Goal: Information Seeking & Learning: Learn about a topic

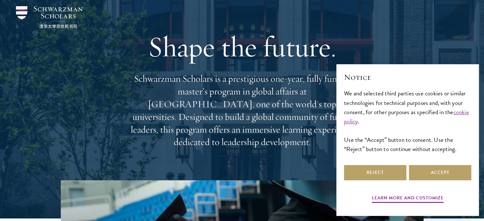
scroll to position [28, 0]
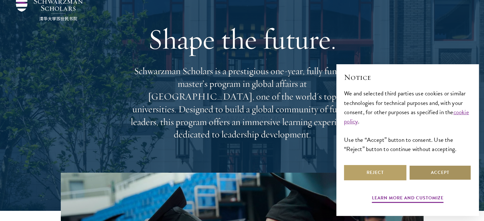
click at [432, 174] on button "Accept" at bounding box center [440, 172] width 62 height 15
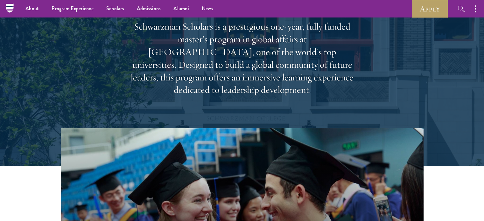
scroll to position [18, 0]
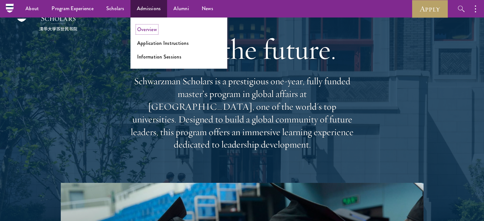
click at [150, 29] on link "Overview" at bounding box center [147, 29] width 20 height 7
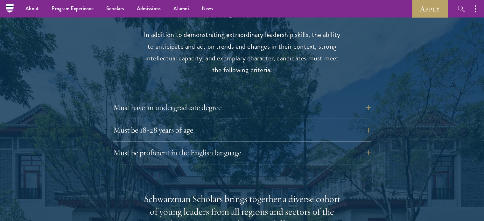
scroll to position [832, 0]
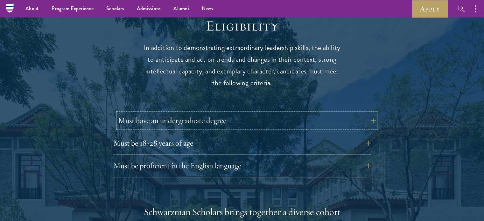
click at [369, 113] on button "Must have an undergraduate degree" at bounding box center [246, 120] width 257 height 15
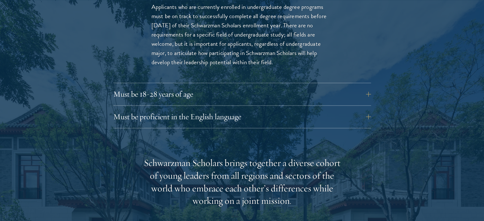
scroll to position [980, 0]
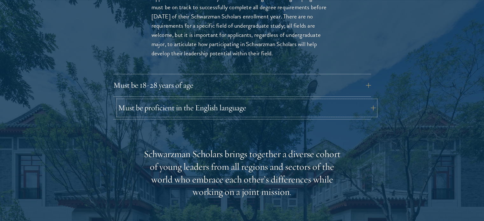
click at [367, 100] on button "Must be proficient in the English language" at bounding box center [246, 107] width 257 height 15
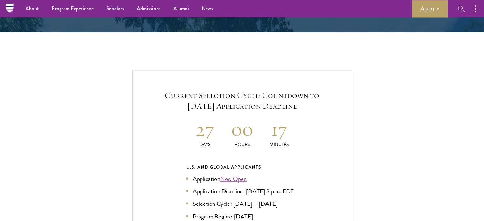
scroll to position [1474, 0]
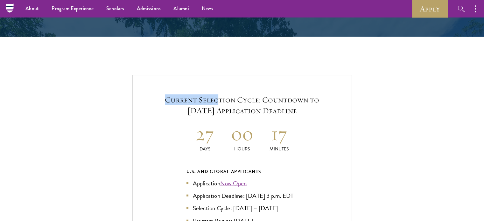
drag, startPoint x: 164, startPoint y: 84, endPoint x: 216, endPoint y: 84, distance: 51.8
click at [216, 94] on h5 "Current Selection Cycle: Countdown to September 10, 2025 Application Deadline" at bounding box center [242, 105] width 181 height 22
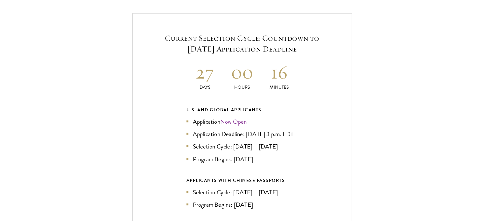
scroll to position [1531, 0]
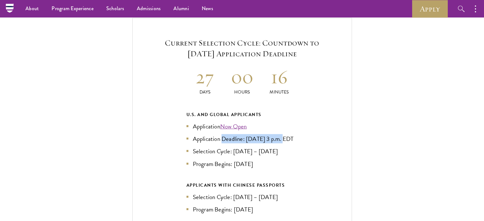
drag, startPoint x: 223, startPoint y: 125, endPoint x: 282, endPoint y: 125, distance: 59.8
click at [282, 134] on li "Application Deadline: Sept 10, 2025 at 3 p.m. EDT" at bounding box center [241, 138] width 111 height 9
drag, startPoint x: 196, startPoint y: 147, endPoint x: 226, endPoint y: 146, distance: 29.9
click at [226, 147] on li "Selection Cycle: Oct – Nov 2025" at bounding box center [241, 151] width 111 height 9
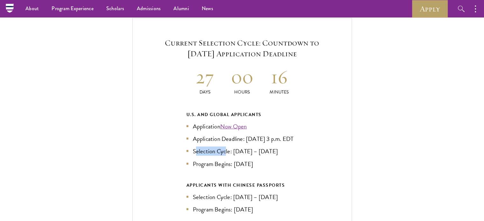
click at [226, 147] on li "Selection Cycle: Oct – Nov 2025" at bounding box center [241, 151] width 111 height 9
drag, startPoint x: 199, startPoint y: 161, endPoint x: 240, endPoint y: 162, distance: 41.0
click at [240, 162] on li "Program Begins: Aug 2026" at bounding box center [241, 163] width 111 height 9
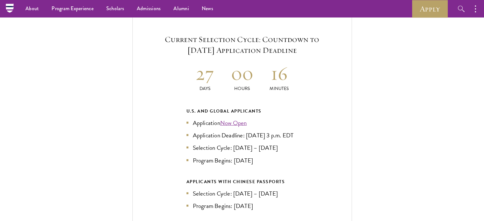
scroll to position [1553, 0]
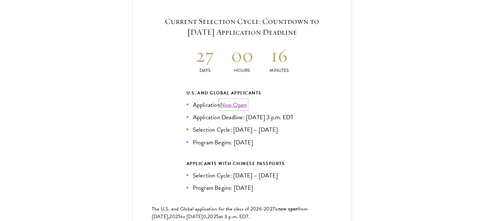
click at [230, 100] on link "Now Open" at bounding box center [233, 104] width 27 height 9
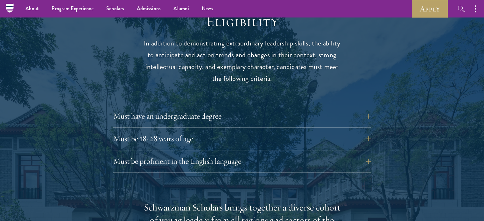
scroll to position [832, 0]
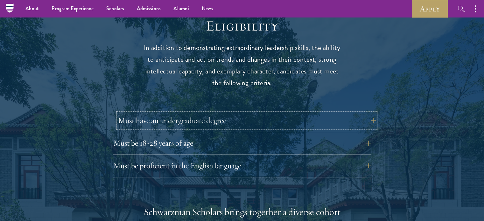
click at [363, 113] on button "Must have an undergraduate degree" at bounding box center [246, 120] width 257 height 15
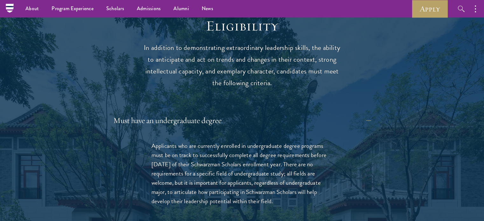
drag, startPoint x: 150, startPoint y: 132, endPoint x: 272, endPoint y: 189, distance: 134.7
click at [272, 189] on div "Applicants who are currently enrolled in undergraduate degree programs must be …" at bounding box center [241, 177] width 219 height 90
copy p "Applicants who are currently enrolled in undergraduate degree programs must be …"
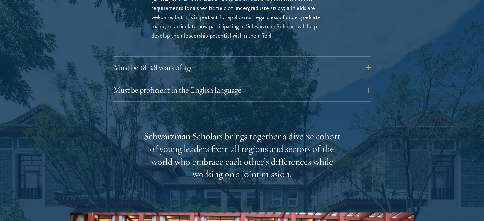
scroll to position [1011, 0]
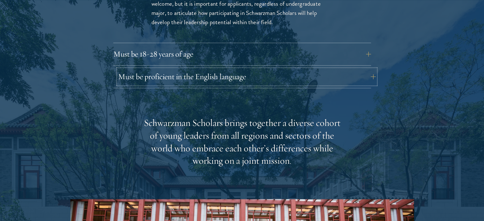
click at [367, 69] on button "Must be proficient in the English language" at bounding box center [246, 76] width 257 height 15
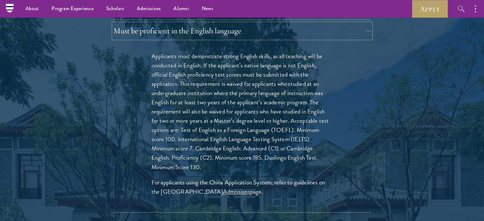
scroll to position [953, 0]
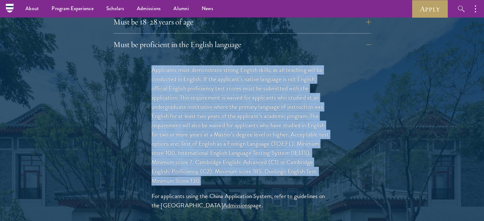
drag, startPoint x: 147, startPoint y: 53, endPoint x: 223, endPoint y: 164, distance: 135.3
click at [223, 164] on div "Applicants must demonstrate strong English skills, as all teaching will be cond…" at bounding box center [241, 141] width 219 height 170
copy p "Applicants must demonstrate strong English skills, as all teaching will be cond…"
click at [347, 87] on div "Applicants must demonstrate strong English skills, as all teaching will be cond…" at bounding box center [241, 141] width 219 height 170
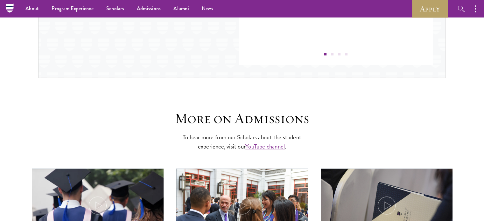
scroll to position [622, 0]
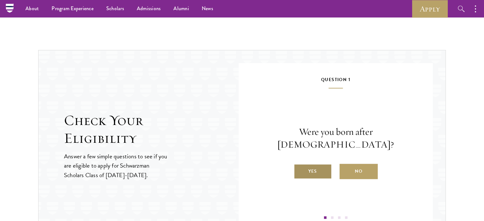
click at [319, 164] on label "Yes" at bounding box center [312, 171] width 38 height 15
click at [299, 164] on input "Yes" at bounding box center [296, 167] width 6 height 6
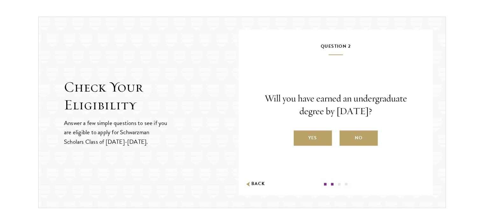
scroll to position [657, 0]
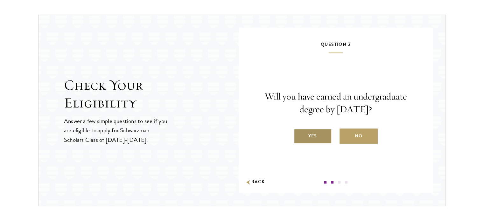
click at [309, 140] on label "Yes" at bounding box center [312, 135] width 38 height 15
click at [299, 135] on input "Yes" at bounding box center [296, 132] width 6 height 6
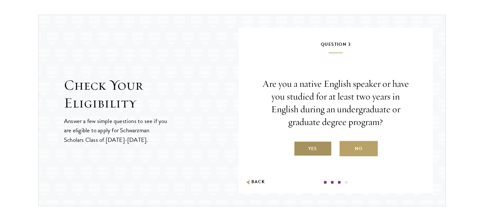
click at [310, 143] on label "Yes" at bounding box center [312, 148] width 38 height 15
click at [299, 143] on input "Yes" at bounding box center [296, 145] width 6 height 6
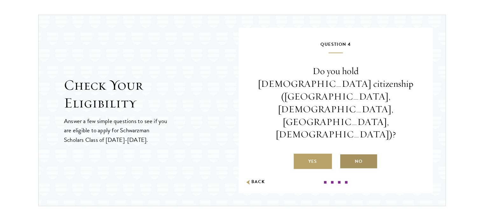
click at [354, 154] on label "No" at bounding box center [358, 161] width 38 height 15
click at [345, 154] on input "No" at bounding box center [342, 157] width 6 height 6
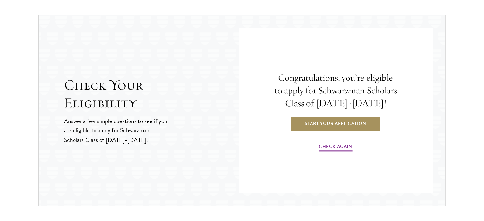
click at [356, 124] on link "Start Your Application" at bounding box center [335, 123] width 90 height 15
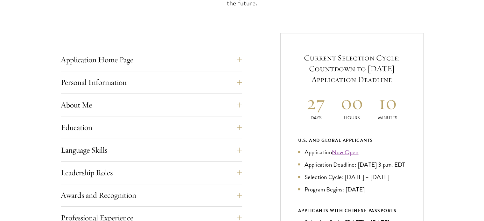
scroll to position [230, 0]
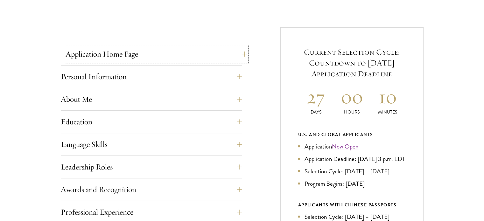
click at [241, 56] on button "Application Home Page" at bounding box center [155, 53] width 181 height 15
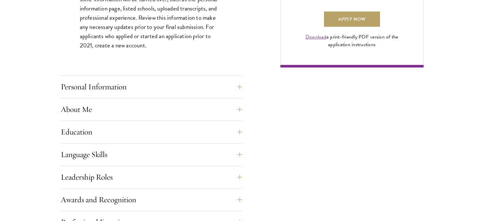
scroll to position [506, 0]
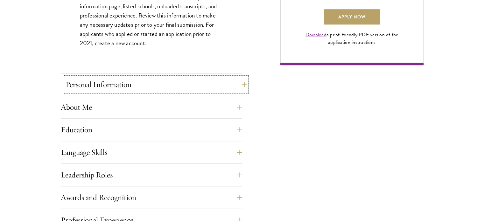
click at [241, 87] on button "Personal Information" at bounding box center [155, 84] width 181 height 15
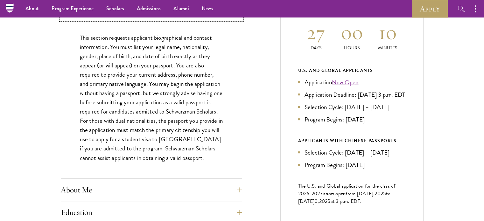
scroll to position [254, 0]
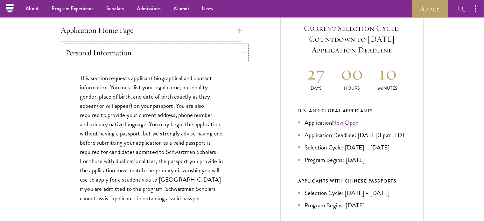
click at [237, 51] on button "Personal Information" at bounding box center [155, 52] width 181 height 15
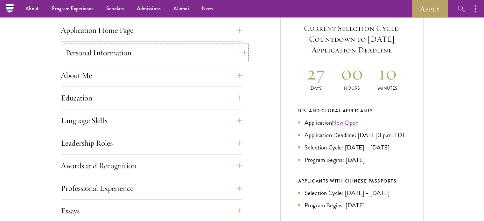
click at [239, 51] on button "Personal Information" at bounding box center [155, 52] width 181 height 15
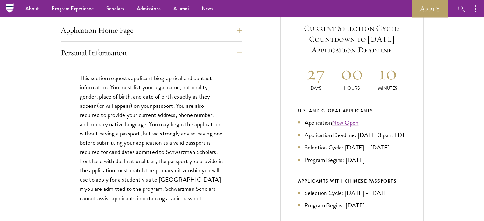
click at [239, 54] on button "Personal Information" at bounding box center [155, 52] width 181 height 15
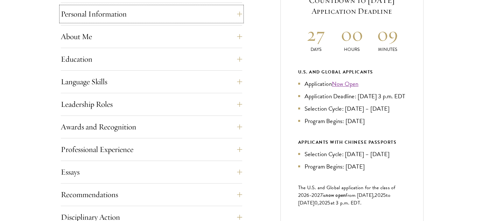
scroll to position [298, 0]
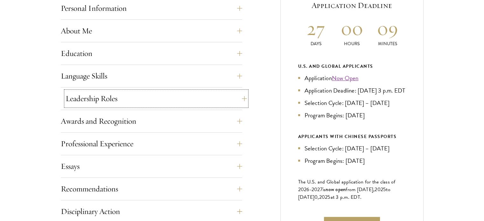
click at [243, 95] on button "Leadership Roles" at bounding box center [155, 98] width 181 height 15
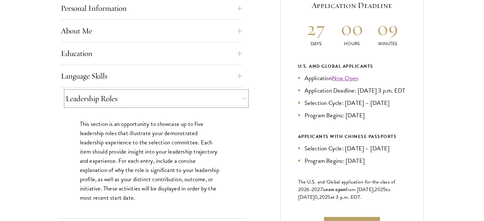
click at [243, 95] on button "Leadership Roles" at bounding box center [155, 98] width 181 height 15
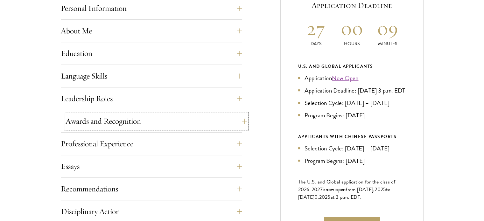
click at [242, 116] on button "Awards and Recognition" at bounding box center [155, 120] width 181 height 15
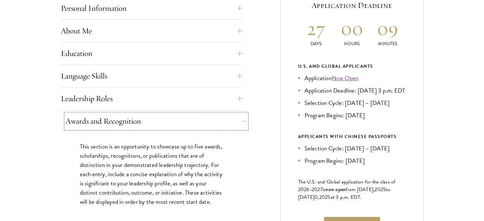
click at [242, 116] on button "Awards and Recognition" at bounding box center [155, 120] width 181 height 15
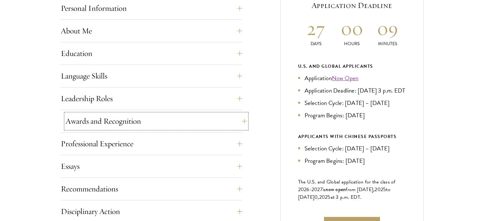
click at [242, 116] on button "Awards and Recognition" at bounding box center [155, 120] width 181 height 15
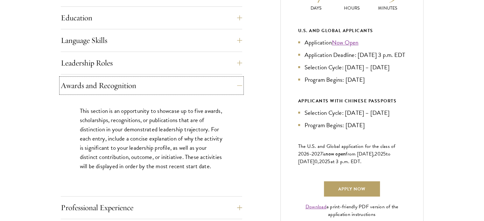
scroll to position [336, 0]
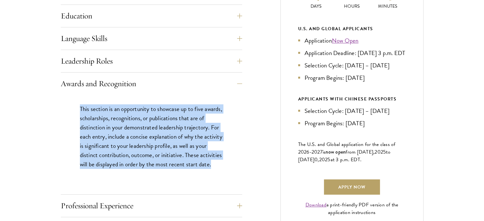
drag, startPoint x: 80, startPoint y: 104, endPoint x: 107, endPoint y: 179, distance: 79.4
click at [107, 179] on div "This section is an opportunity to showcase up to five awards, scholarships, rec…" at bounding box center [151, 140] width 181 height 90
copy p "This section is an opportunity to showcase up to five awards, scholarships, rec…"
click at [236, 84] on button "Awards and Recognition" at bounding box center [155, 83] width 181 height 15
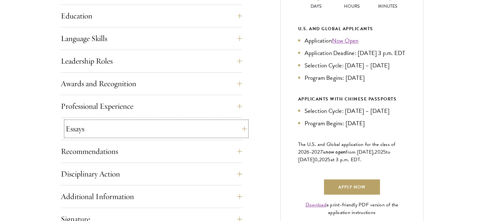
click at [237, 134] on button "Essays" at bounding box center [155, 128] width 181 height 15
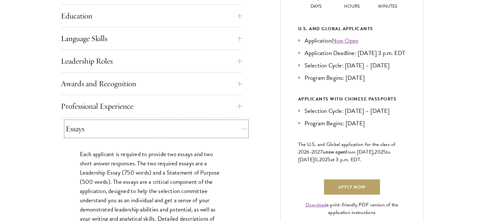
click at [237, 134] on button "Essays" at bounding box center [155, 128] width 181 height 15
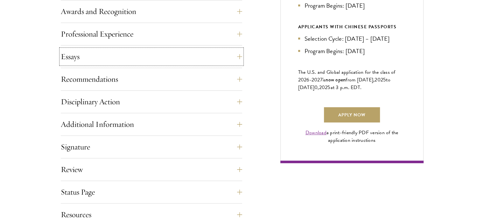
scroll to position [417, 0]
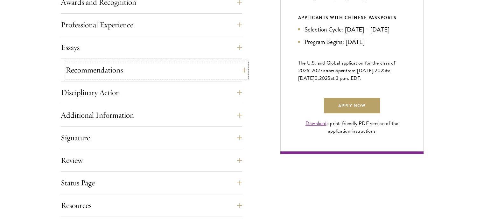
click at [237, 69] on button "Recommendations" at bounding box center [155, 69] width 181 height 15
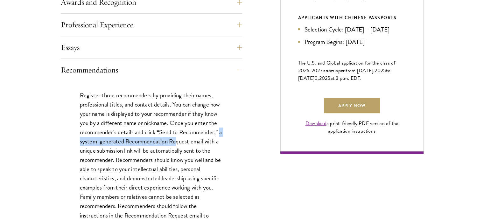
drag, startPoint x: 78, startPoint y: 137, endPoint x: 179, endPoint y: 140, distance: 100.8
click at [179, 140] on p "Register three recommenders by providing their names, professional titles, and …" at bounding box center [151, 165] width 143 height 148
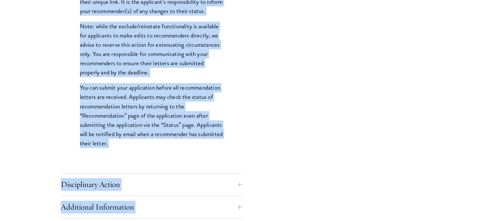
scroll to position [878, 0]
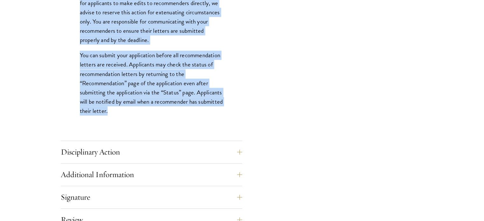
drag, startPoint x: 79, startPoint y: 51, endPoint x: 186, endPoint y: 118, distance: 126.5
copy div "In extenuating cases when a recommender has informed an applicant that they are…"
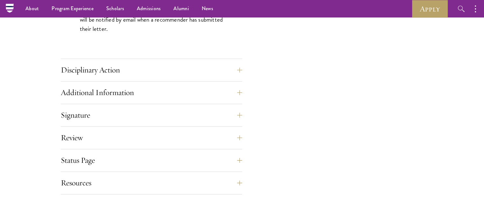
scroll to position [958, 0]
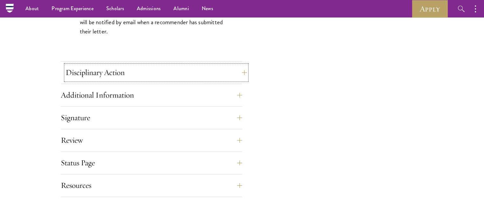
click at [239, 70] on button "Disciplinary Action" at bounding box center [155, 72] width 181 height 15
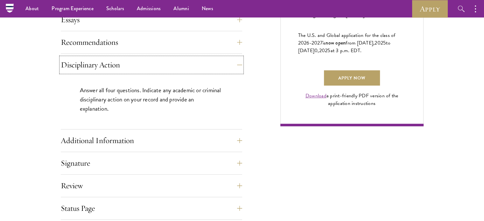
scroll to position [429, 0]
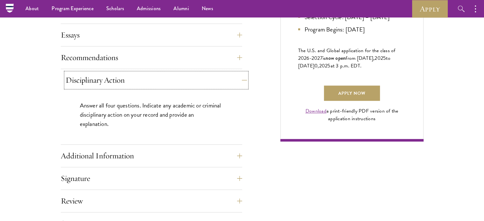
click at [233, 84] on button "Disciplinary Action" at bounding box center [155, 79] width 181 height 15
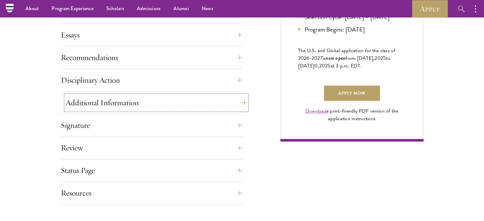
click at [239, 104] on button "Additional Information" at bounding box center [155, 102] width 181 height 15
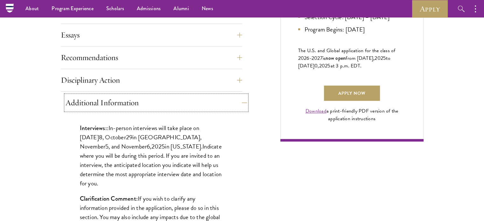
click at [239, 104] on button "Additional Information" at bounding box center [155, 102] width 181 height 15
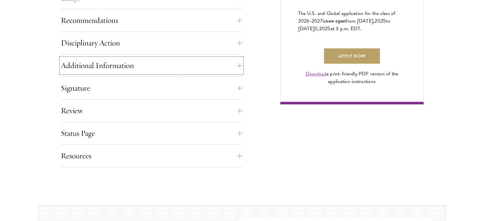
scroll to position [465, 0]
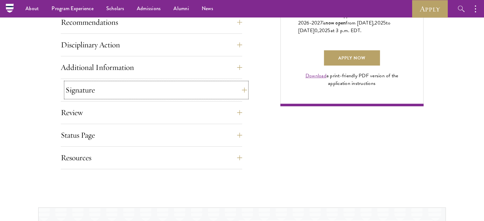
click at [240, 92] on button "Signature" at bounding box center [155, 89] width 181 height 15
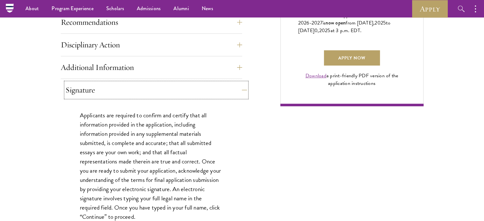
click at [240, 92] on button "Signature" at bounding box center [155, 89] width 181 height 15
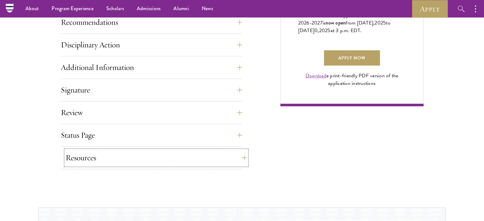
click at [236, 155] on button "Resources" at bounding box center [155, 157] width 181 height 15
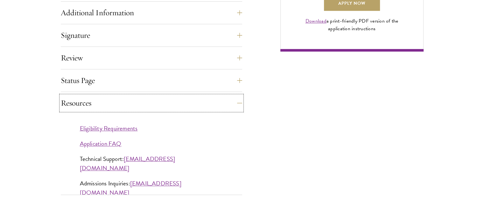
scroll to position [521, 0]
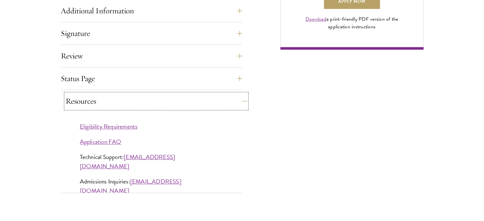
click at [239, 103] on button "Resources" at bounding box center [155, 100] width 181 height 15
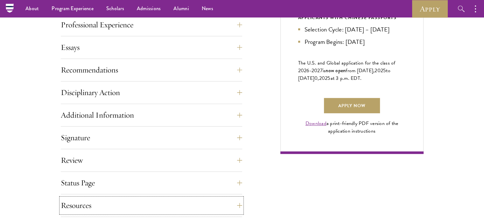
scroll to position [415, 0]
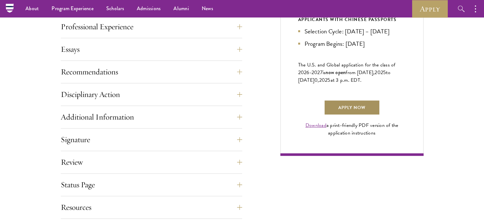
click at [348, 115] on link "Apply Now" at bounding box center [352, 107] width 56 height 15
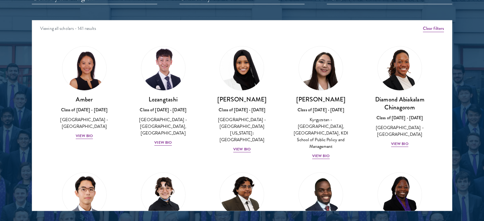
scroll to position [816, 0]
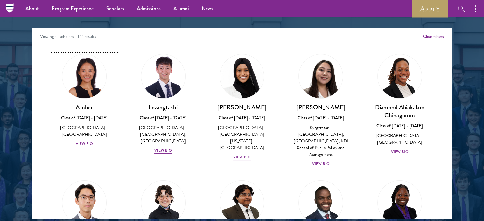
click at [86, 141] on div "View Bio" at bounding box center [84, 144] width 17 height 6
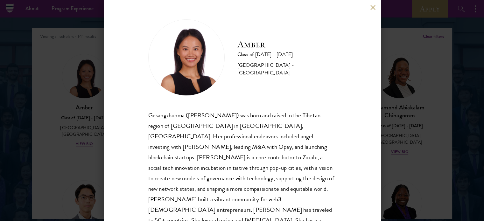
scroll to position [23, 0]
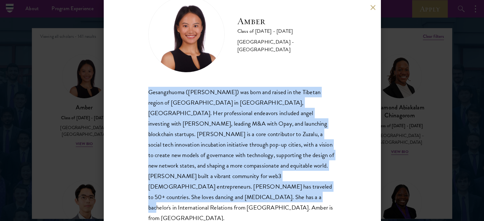
drag, startPoint x: 146, startPoint y: 92, endPoint x: 192, endPoint y: 195, distance: 113.0
click at [192, 195] on div "Amber Class of [DATE] - [DATE] [GEOGRAPHIC_DATA] - [GEOGRAPHIC_DATA] Gesangzhuo…" at bounding box center [242, 110] width 277 height 221
copy div "Gesangzhuoma ([PERSON_NAME]) was born and raised in the Tibetan region of [GEOG…"
click at [370, 7] on button at bounding box center [372, 7] width 5 height 5
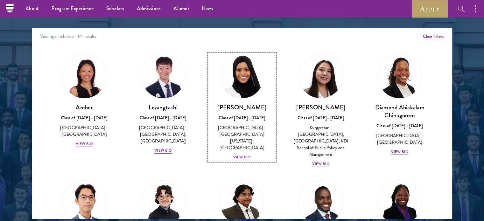
click at [240, 154] on div "View Bio" at bounding box center [241, 157] width 17 height 6
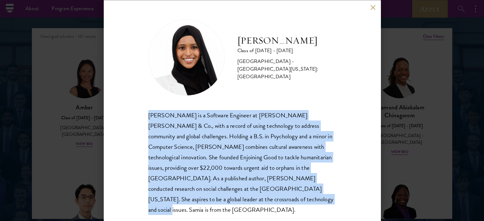
drag, startPoint x: 146, startPoint y: 112, endPoint x: 217, endPoint y: 202, distance: 114.3
click at [217, 202] on div "[PERSON_NAME] Class of [DATE] - [DATE] [GEOGRAPHIC_DATA] - [GEOGRAPHIC_DATA][US…" at bounding box center [242, 110] width 277 height 221
copy div "[PERSON_NAME] is a Software Engineer at [PERSON_NAME] [PERSON_NAME] & Co., with…"
click at [373, 5] on button at bounding box center [372, 7] width 5 height 5
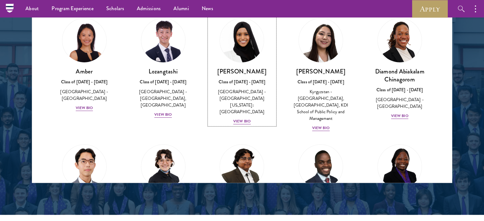
scroll to position [855, 0]
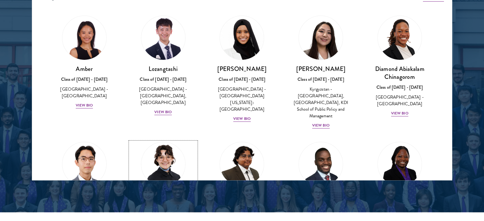
click at [155, 168] on img at bounding box center [163, 164] width 48 height 48
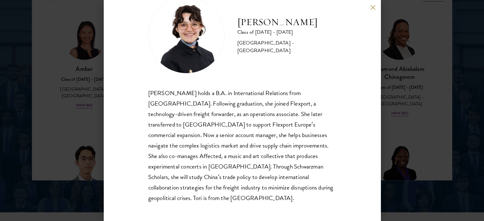
scroll to position [22, 0]
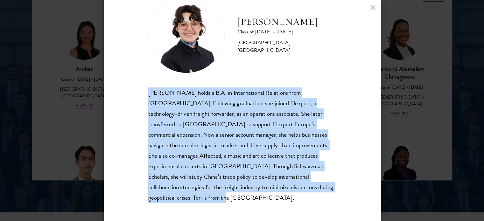
drag, startPoint x: 142, startPoint y: 90, endPoint x: 188, endPoint y: 197, distance: 116.3
click at [188, 197] on div "[PERSON_NAME] Class of [DATE] - [DATE] [GEOGRAPHIC_DATA] - [GEOGRAPHIC_DATA] [P…" at bounding box center [242, 110] width 277 height 221
copy div "[PERSON_NAME] holds a B.A. in International Relations from [GEOGRAPHIC_DATA]. F…"
click at [372, 6] on button at bounding box center [372, 7] width 5 height 5
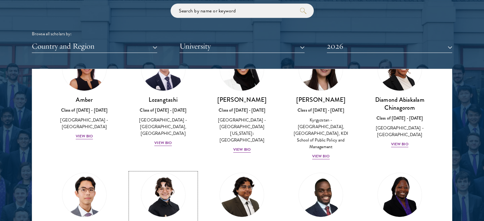
scroll to position [778, 0]
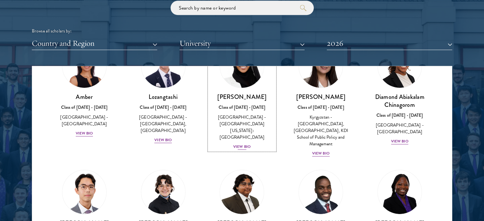
click at [240, 144] on div "View Bio" at bounding box center [241, 147] width 17 height 6
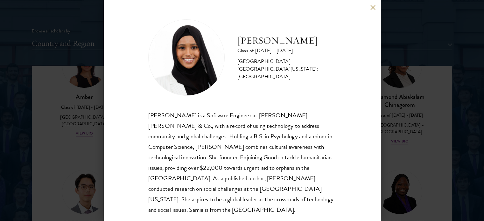
click at [181, 133] on div "[PERSON_NAME] is a Software Engineer at [PERSON_NAME] [PERSON_NAME] & Co., with…" at bounding box center [242, 162] width 188 height 105
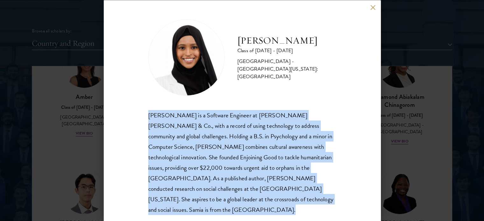
click at [181, 133] on div "[PERSON_NAME] is a Software Engineer at [PERSON_NAME] [PERSON_NAME] & Co., with…" at bounding box center [242, 162] width 188 height 105
copy body "[PERSON_NAME] is a Software Engineer at [PERSON_NAME] [PERSON_NAME] & Co., with…"
